Goal: Book appointment/travel/reservation

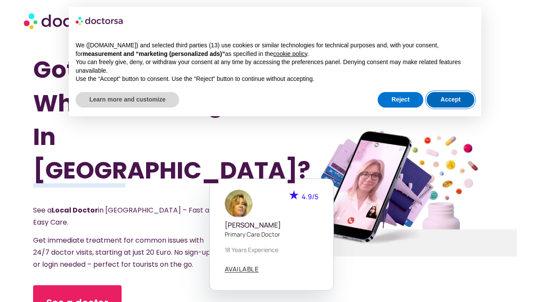
click at [459, 98] on button "Accept" at bounding box center [451, 99] width 48 height 15
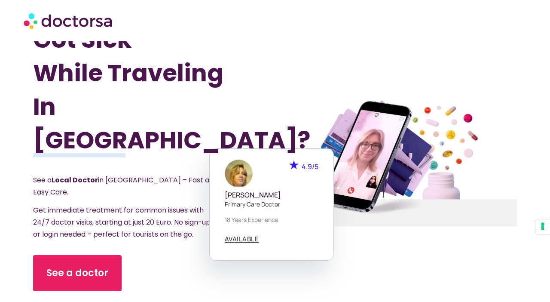
scroll to position [45, 0]
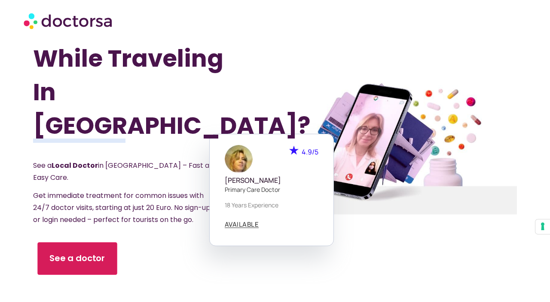
click at [82, 252] on span "See a doctor" at bounding box center [77, 258] width 56 height 12
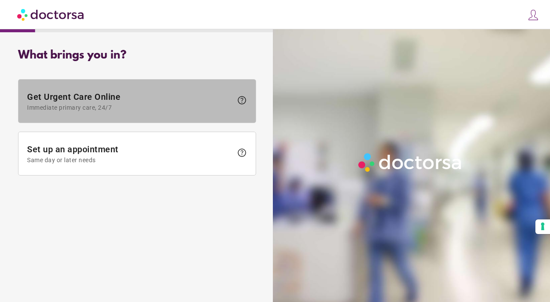
click at [118, 98] on span "Get Urgent Care Online Immediate primary care, 24/7" at bounding box center [129, 101] width 205 height 19
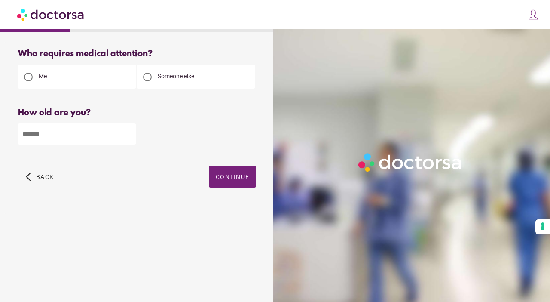
click at [210, 83] on div "Someone else" at bounding box center [196, 76] width 118 height 24
click at [59, 131] on input "number" at bounding box center [77, 133] width 118 height 21
type input "*"
type input "**"
click at [235, 178] on span "Continue" at bounding box center [233, 176] width 34 height 7
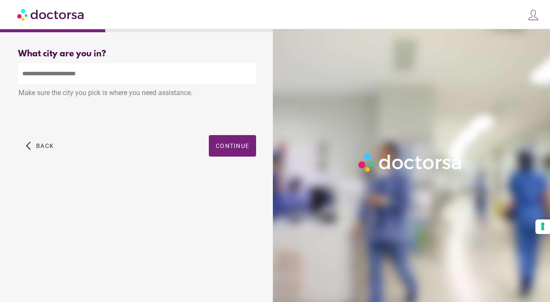
click at [74, 73] on input "text" at bounding box center [137, 73] width 238 height 21
type input "*"
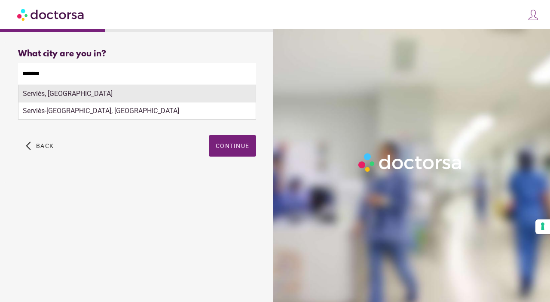
click at [67, 94] on div "Serviès, France" at bounding box center [136, 93] width 237 height 17
type input "**********"
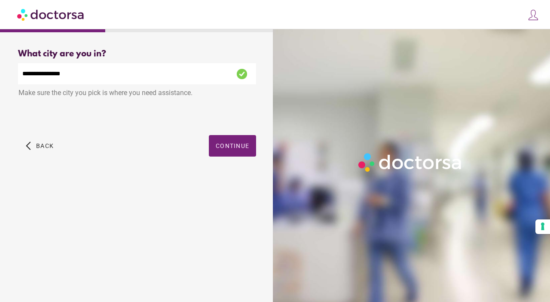
click at [250, 153] on span "button" at bounding box center [232, 145] width 47 height 21
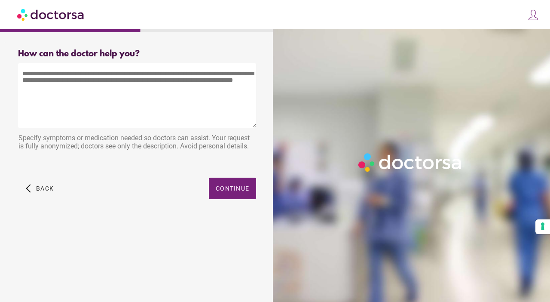
click at [176, 91] on textarea at bounding box center [137, 95] width 238 height 64
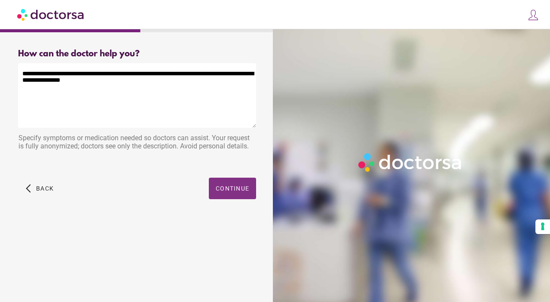
type textarea "**********"
click at [235, 187] on span "Continue" at bounding box center [233, 188] width 34 height 7
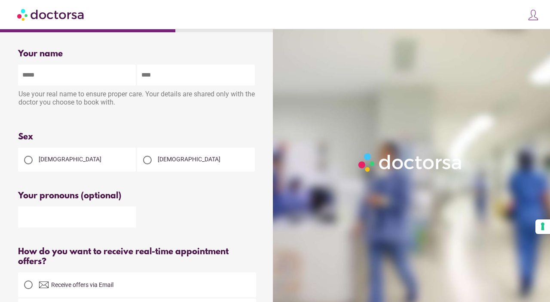
click at [52, 81] on input "text" at bounding box center [77, 74] width 118 height 21
type input "****"
type input "*********"
click at [46, 158] on div "Female" at bounding box center [77, 159] width 118 height 24
click at [43, 162] on span "Female" at bounding box center [70, 159] width 63 height 7
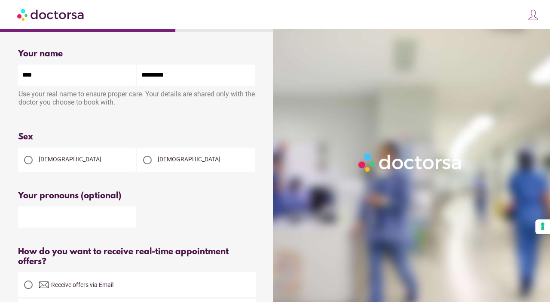
click at [46, 212] on input "text" at bounding box center [77, 216] width 118 height 21
type input "*"
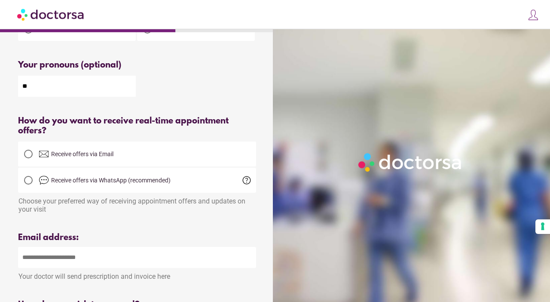
scroll to position [134, 0]
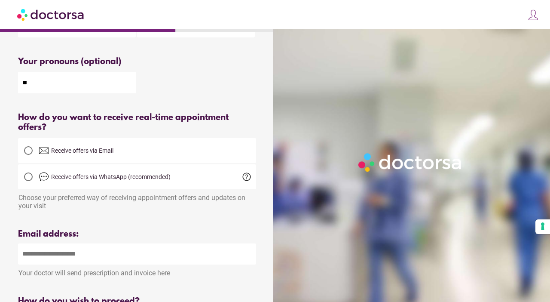
type input "**"
click at [184, 156] on span "Receive offers via Email" at bounding box center [147, 150] width 217 height 10
click at [129, 253] on input "email" at bounding box center [137, 253] width 238 height 21
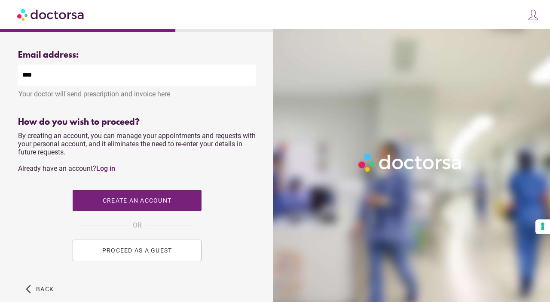
scroll to position [268, 0]
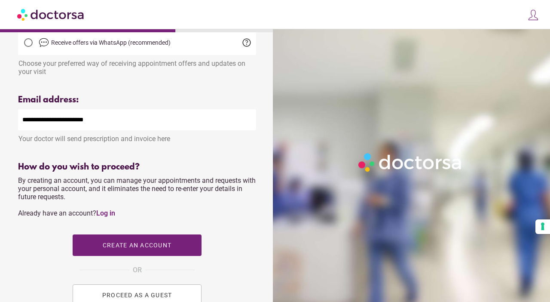
click at [113, 126] on input "**********" at bounding box center [137, 119] width 238 height 21
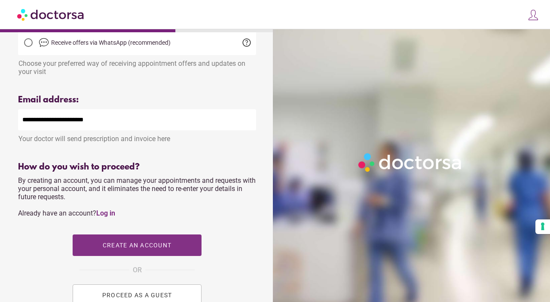
type input "**********"
click at [157, 245] on span "button" at bounding box center [137, 244] width 129 height 21
type input "**********"
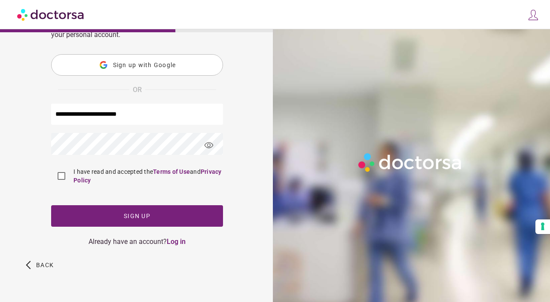
scroll to position [0, 0]
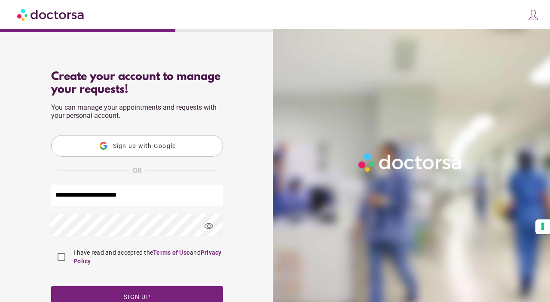
click at [262, 70] on div "**********" at bounding box center [137, 223] width 266 height 319
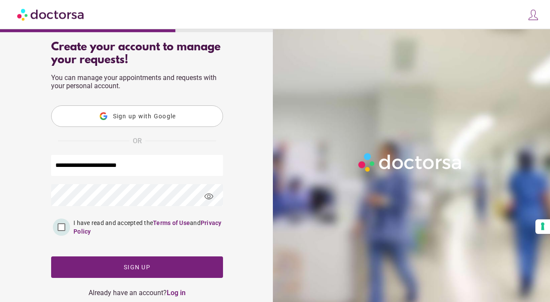
scroll to position [45, 0]
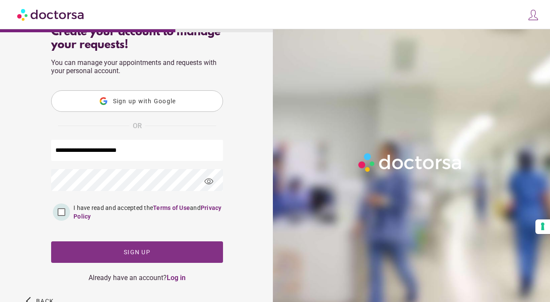
click at [104, 249] on span "button" at bounding box center [137, 251] width 172 height 21
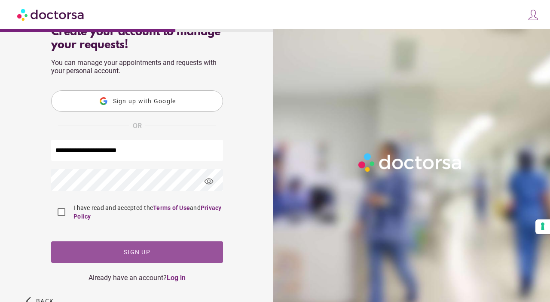
scroll to position [83, 0]
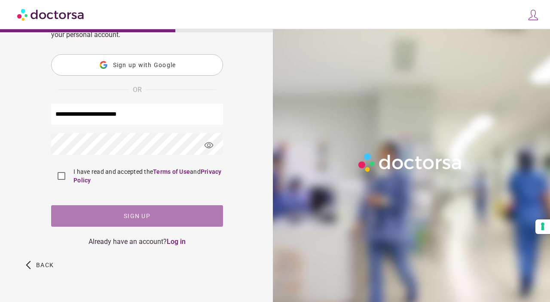
click at [144, 214] on span "Sign up" at bounding box center [137, 215] width 27 height 7
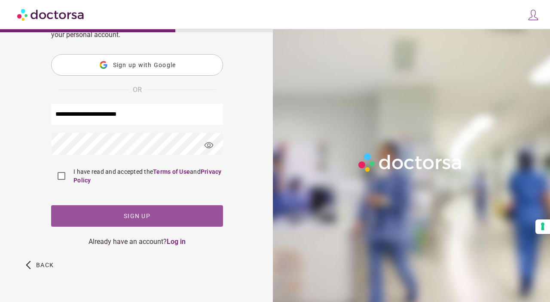
scroll to position [0, 0]
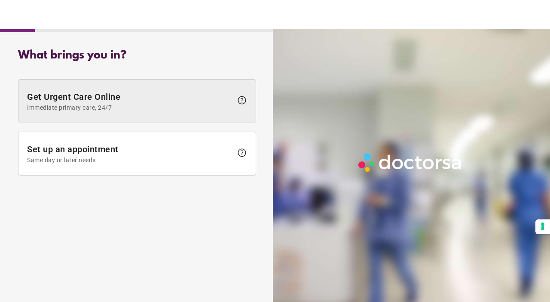
click at [181, 113] on span at bounding box center [136, 101] width 237 height 43
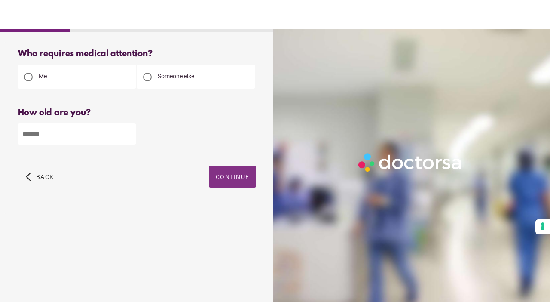
click at [233, 175] on span "Continue" at bounding box center [233, 176] width 34 height 7
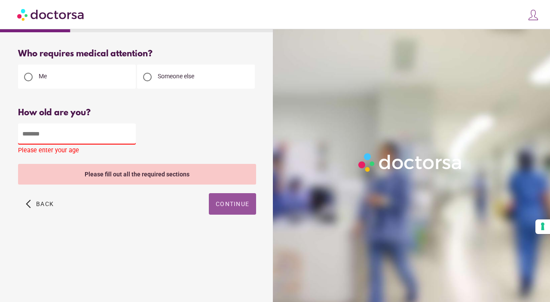
click at [54, 14] on img at bounding box center [51, 14] width 68 height 19
click at [282, 165] on div at bounding box center [413, 180] width 281 height 302
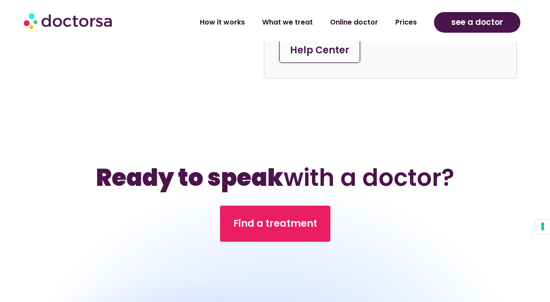
scroll to position [2709, 0]
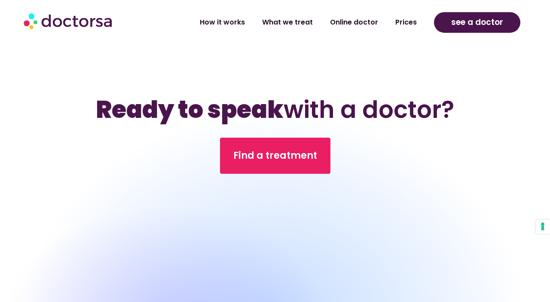
click at [534, 258] on div "Ready to speak with a doctor? Find a treatment" at bounding box center [275, 209] width 550 height 232
click at [481, 19] on span "see a doctor" at bounding box center [477, 22] width 52 height 14
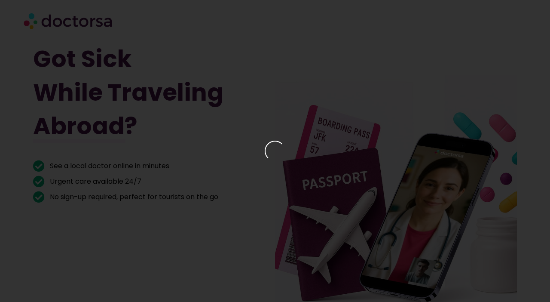
scroll to position [2708, 0]
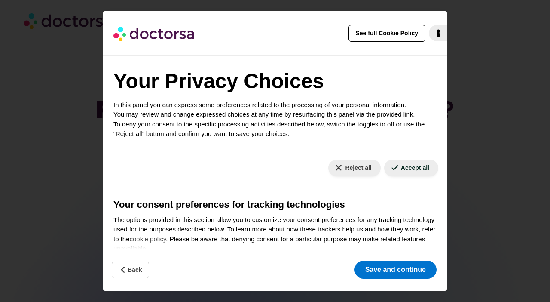
click at [487, 171] on div "See full Cookie Policy Cookie Policy Your Privacy Choices In this panel you can…" at bounding box center [275, 151] width 550 height 302
click at [408, 262] on button "Save and continue" at bounding box center [396, 269] width 82 height 18
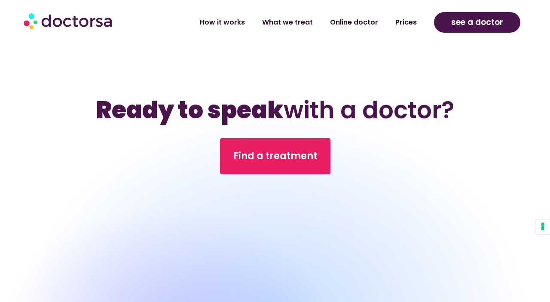
scroll to position [3002, 0]
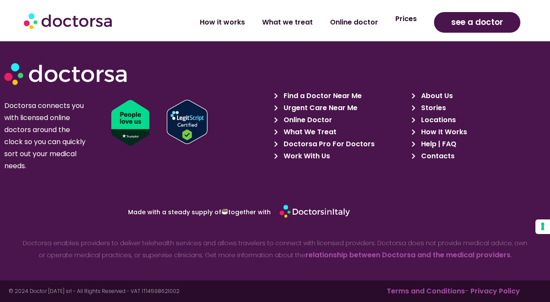
click at [405, 21] on link "Prices" at bounding box center [406, 19] width 39 height 20
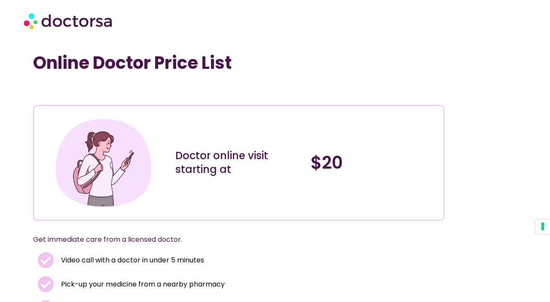
scroll to position [45, 0]
